Goal: Task Accomplishment & Management: Manage account settings

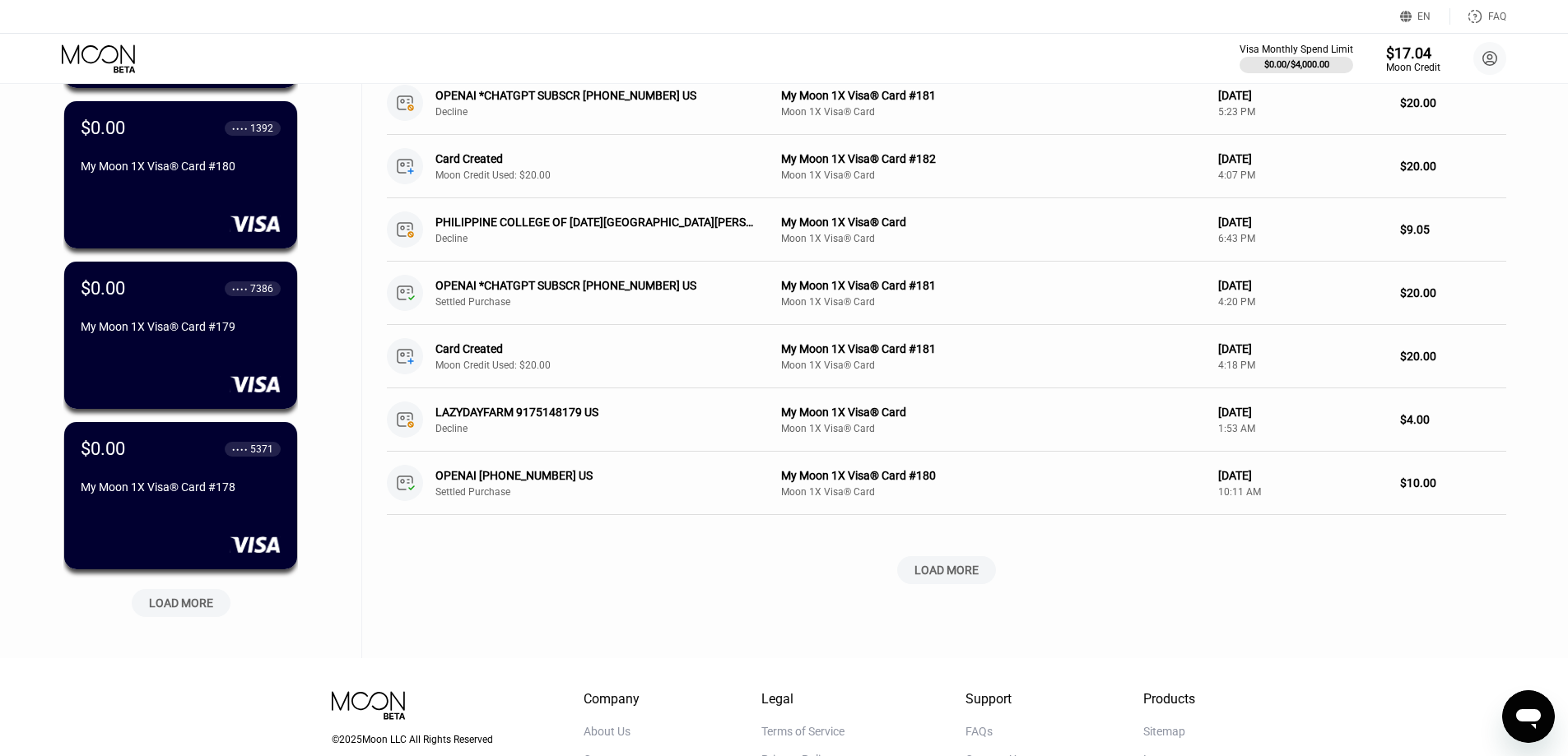
scroll to position [419, 0]
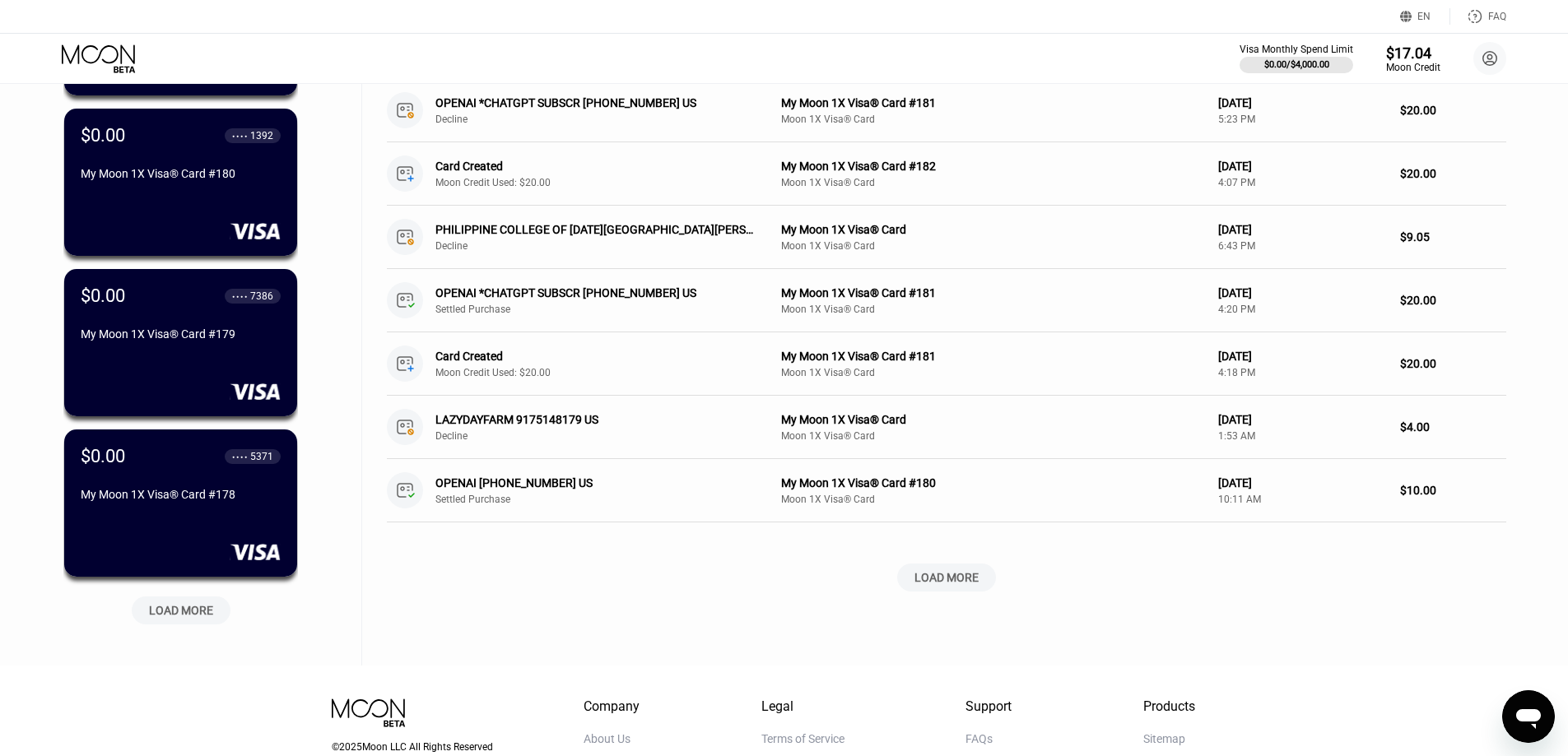
click at [175, 616] on div "LOAD MORE" at bounding box center [180, 610] width 64 height 15
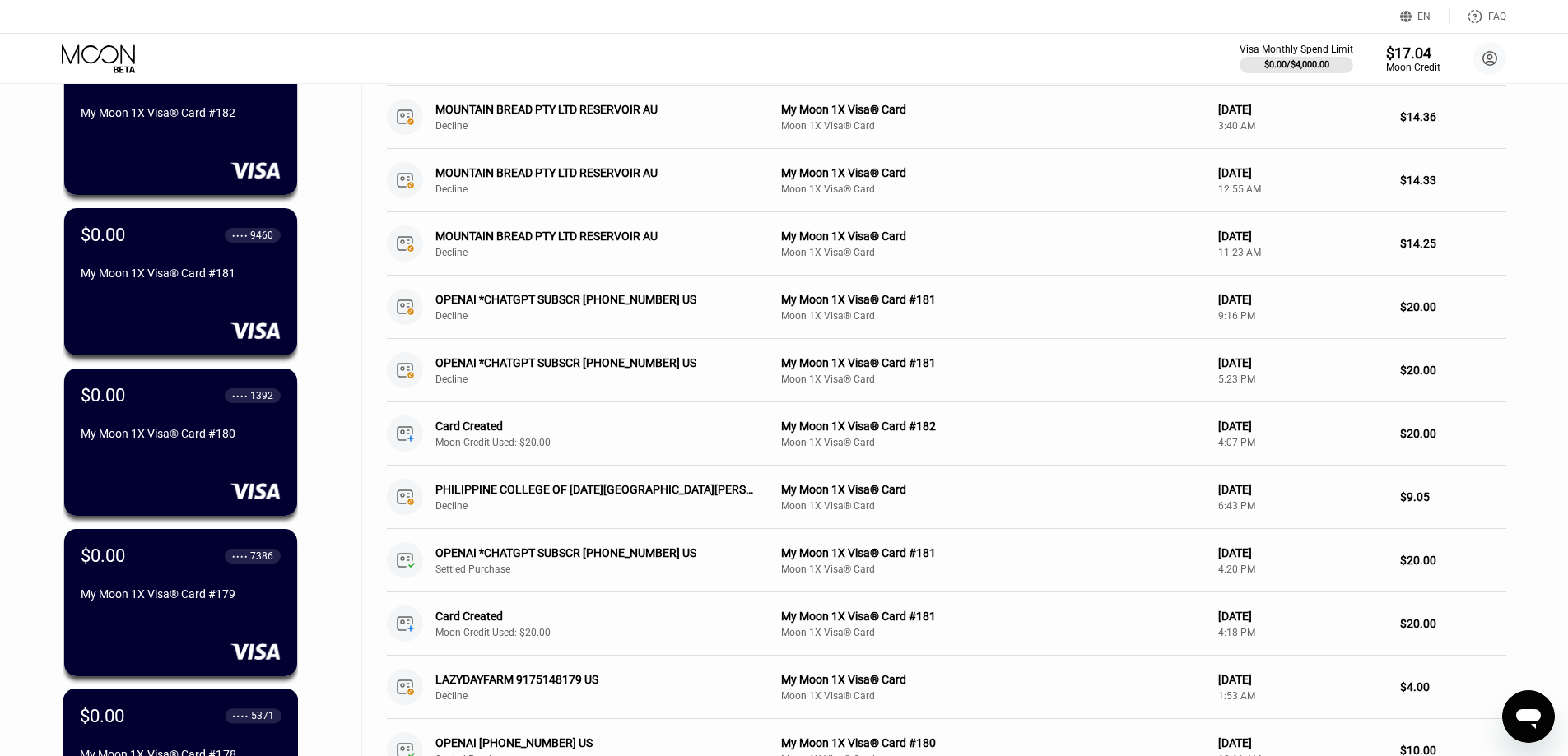
scroll to position [0, 0]
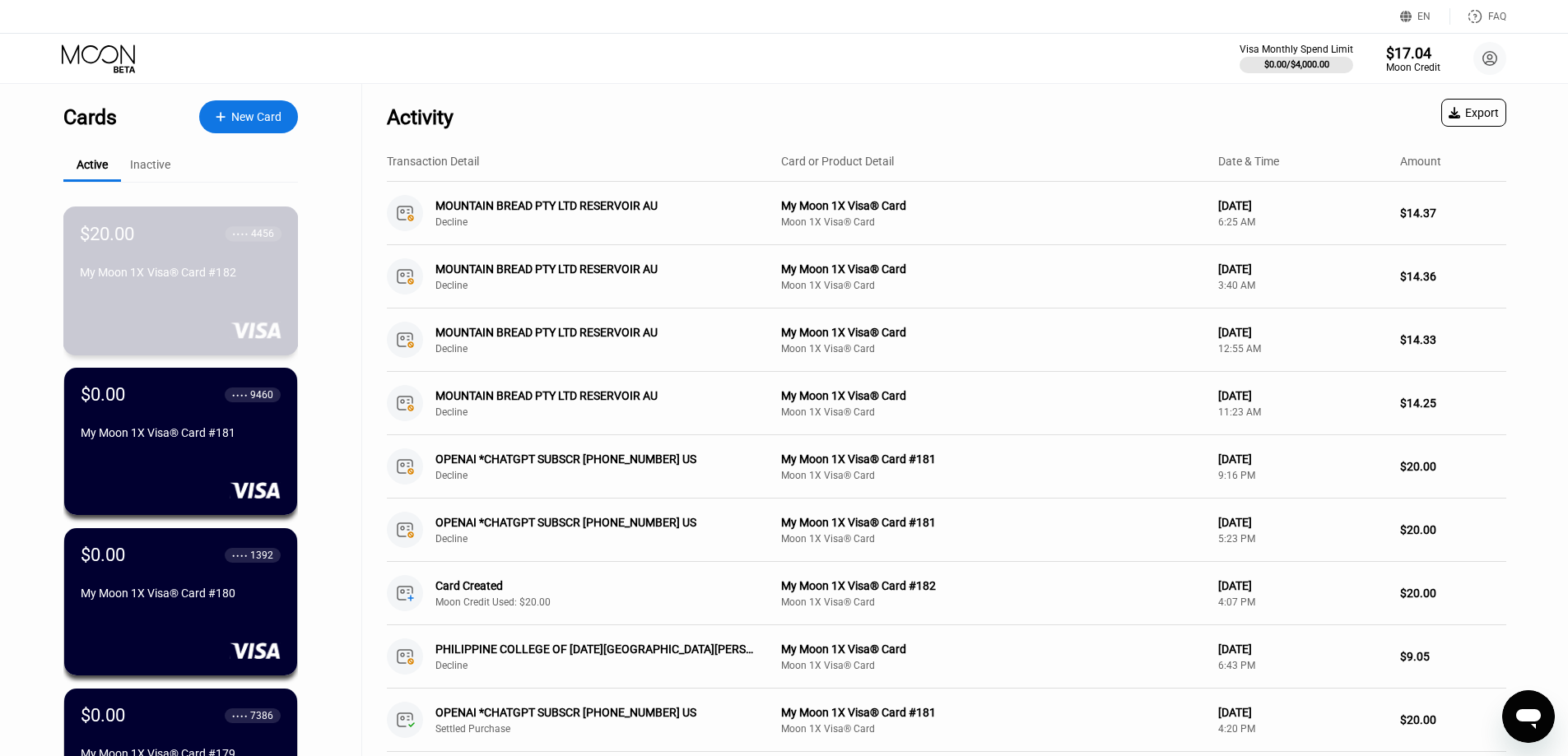
click at [211, 279] on div "My Moon 1X Visa® Card #182" at bounding box center [180, 272] width 201 height 13
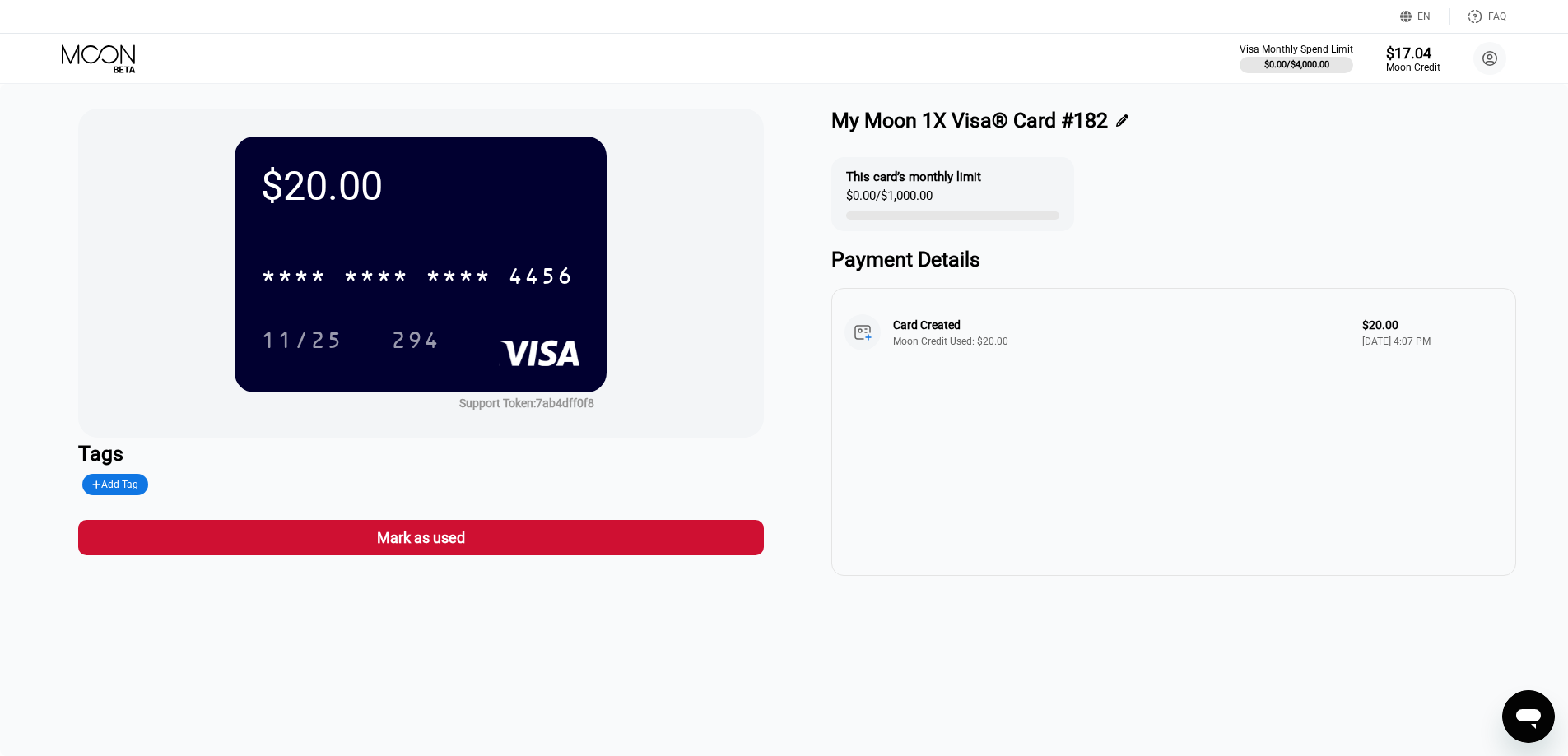
click at [98, 58] on icon at bounding box center [98, 55] width 73 height 19
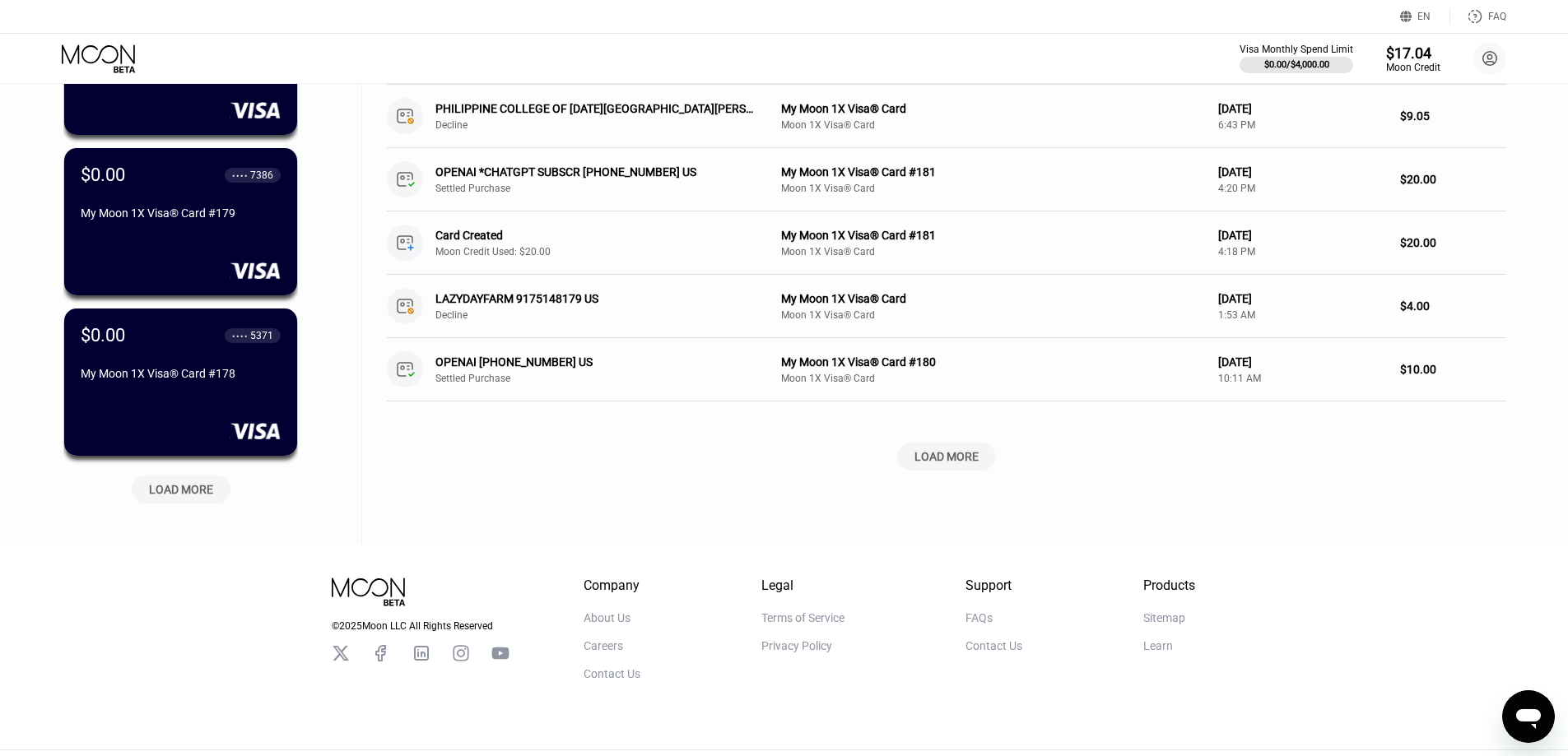
scroll to position [585, 0]
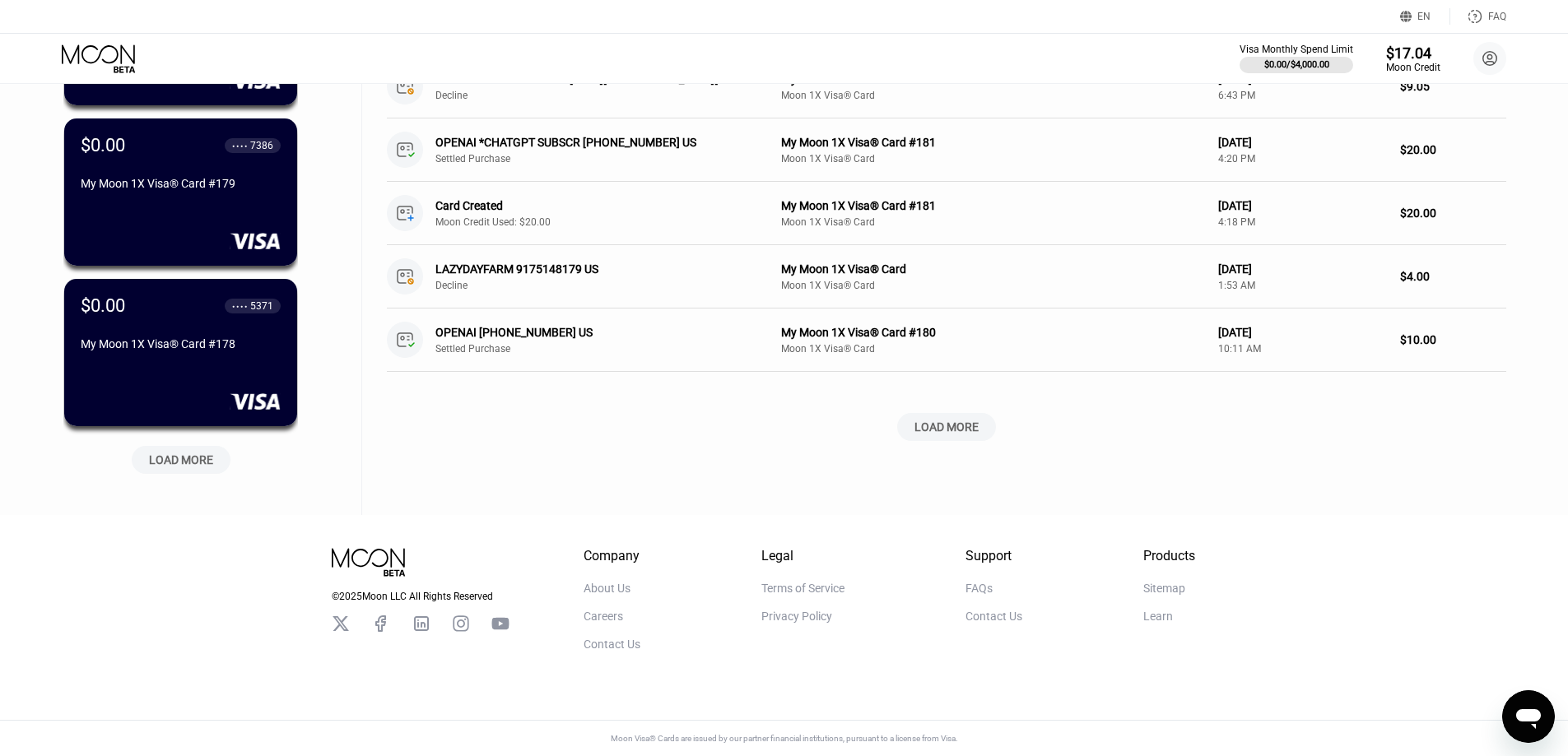
click at [174, 446] on div "LOAD MORE" at bounding box center [181, 460] width 98 height 28
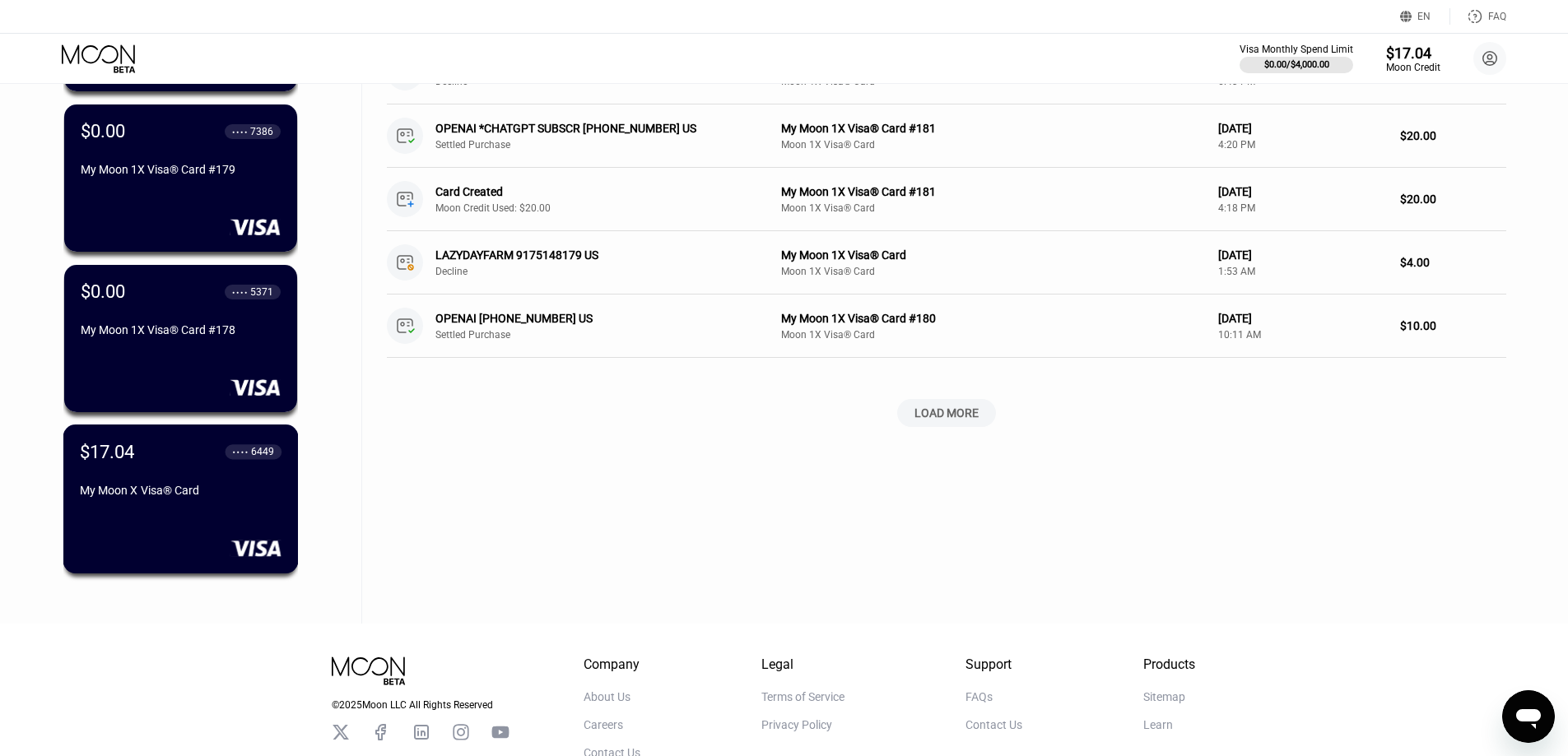
click at [192, 483] on div "$17.04 ● ● ● ● 6449 My Moon X Visa® Card" at bounding box center [180, 472] width 201 height 62
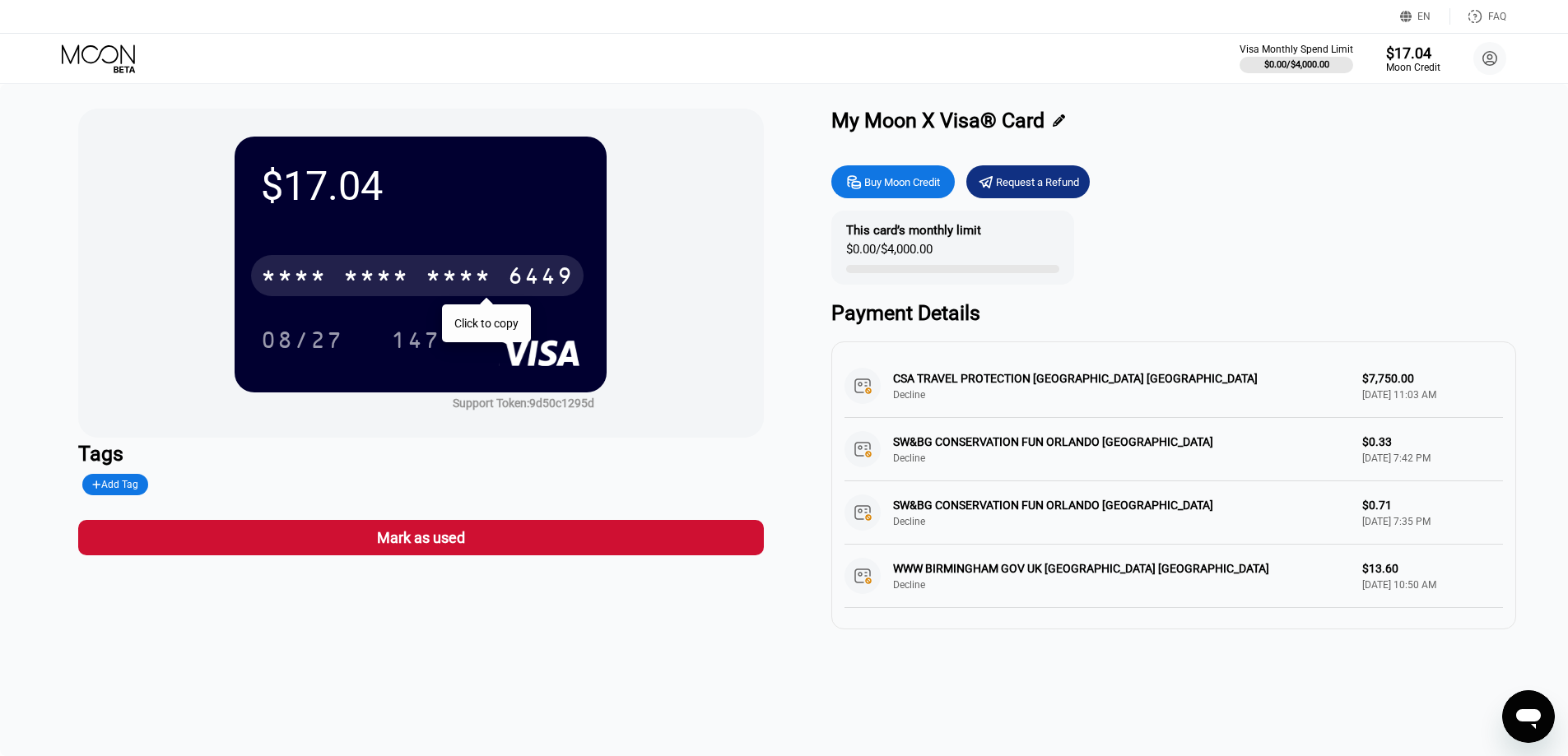
click at [459, 273] on div "* * * *" at bounding box center [458, 278] width 66 height 26
click at [478, 264] on div "[CREDIT_CARD_NUMBER]" at bounding box center [418, 275] width 332 height 41
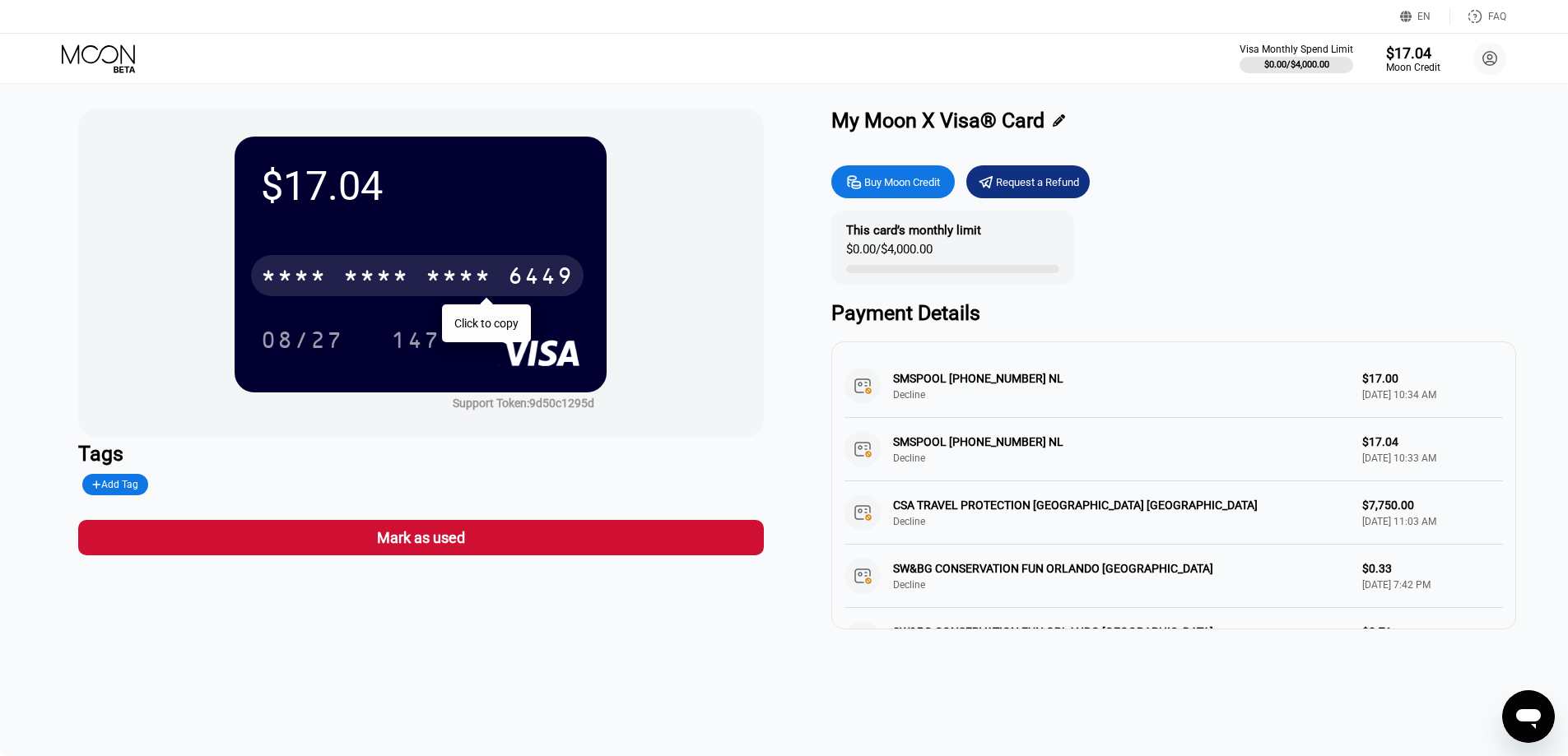
click at [442, 269] on div "* * * *" at bounding box center [458, 278] width 66 height 26
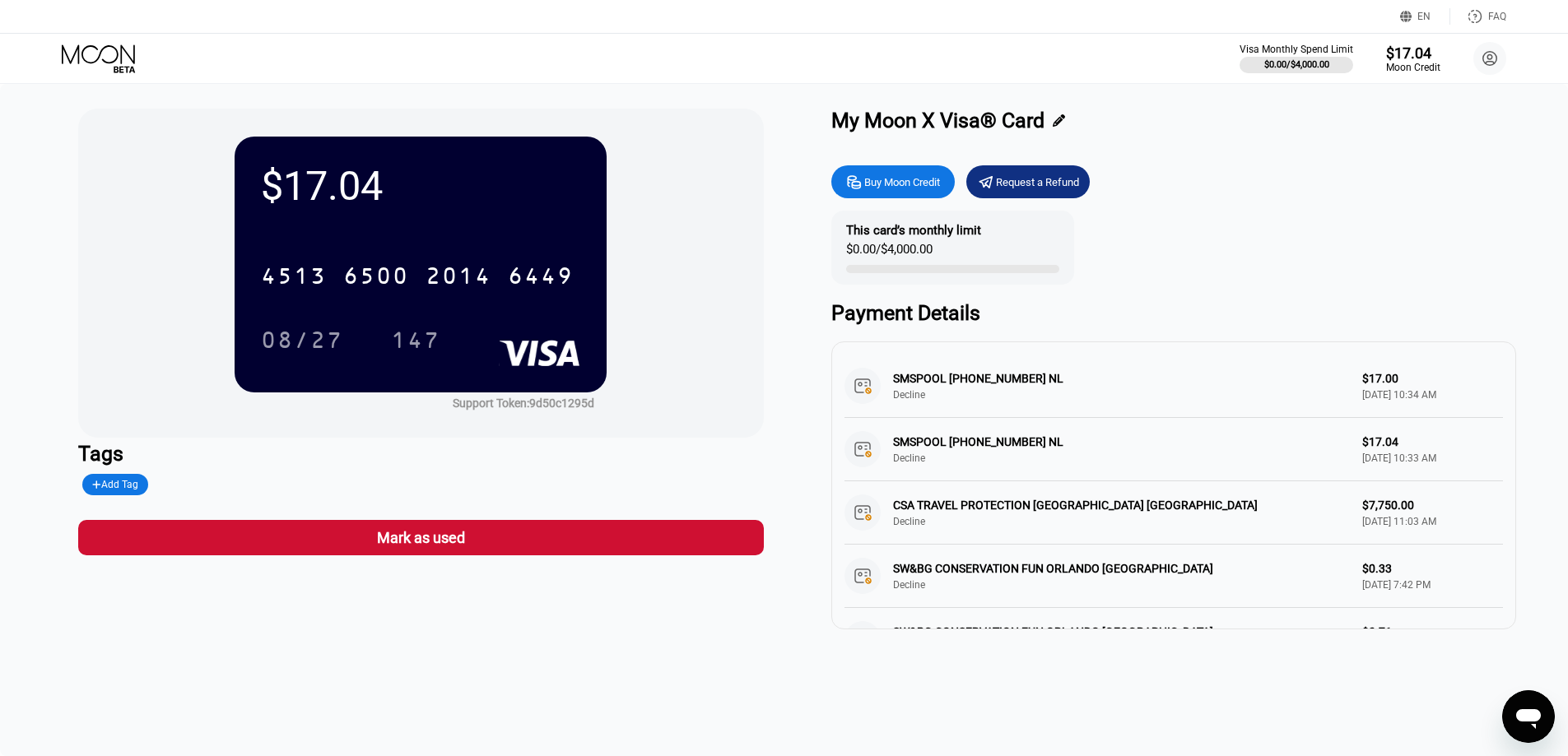
click at [96, 55] on icon at bounding box center [99, 59] width 77 height 29
